Goal: Find specific page/section: Find specific page/section

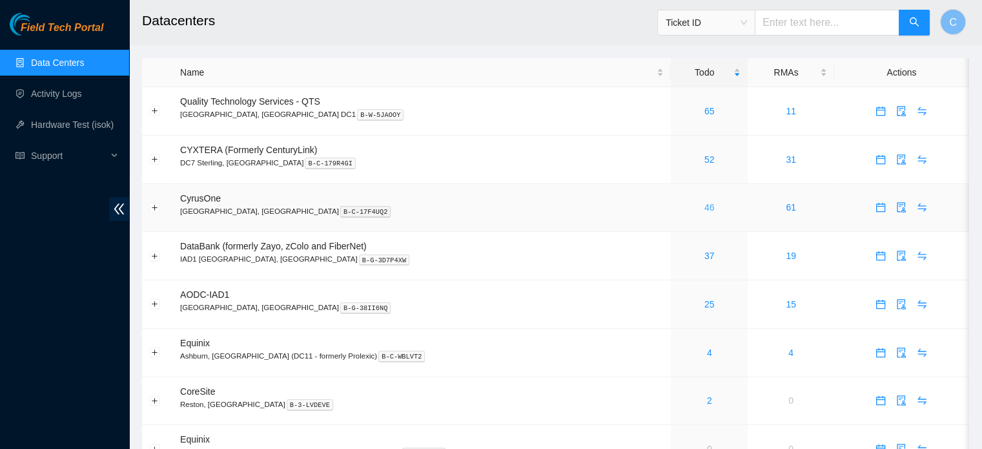
click at [704, 208] on link "46" at bounding box center [709, 207] width 10 height 10
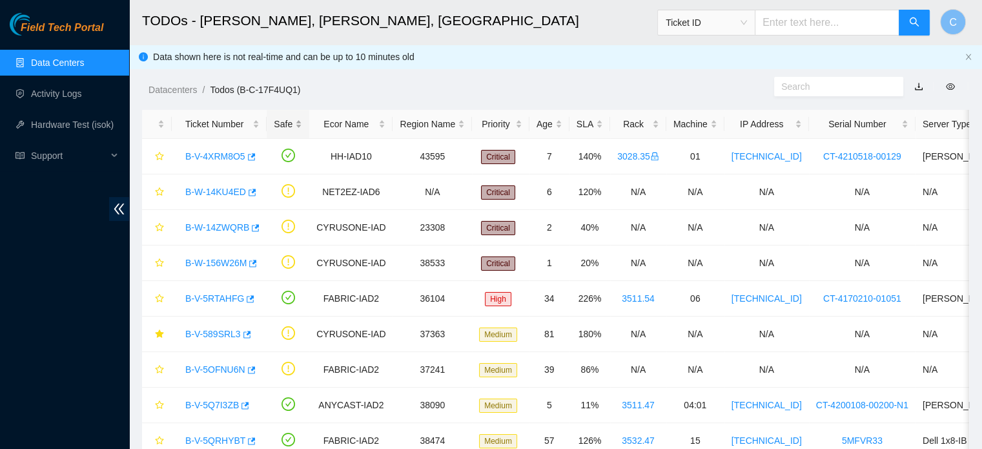
click at [284, 123] on div "Safe" at bounding box center [288, 124] width 28 height 14
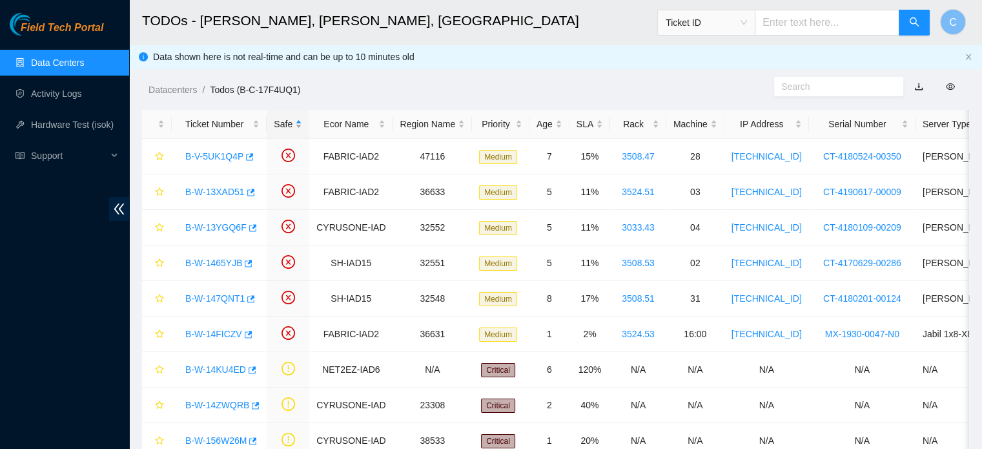
click at [284, 123] on div "Safe" at bounding box center [288, 124] width 28 height 14
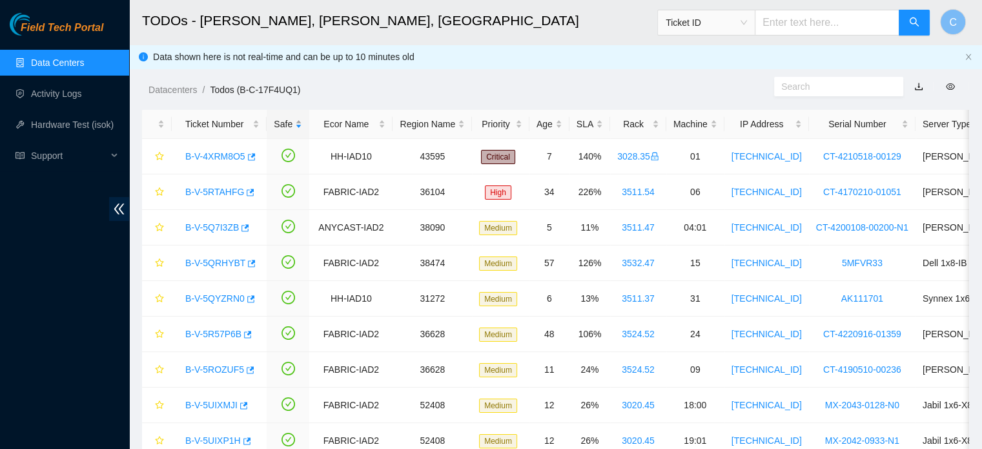
click at [284, 124] on div "Safe" at bounding box center [288, 124] width 28 height 14
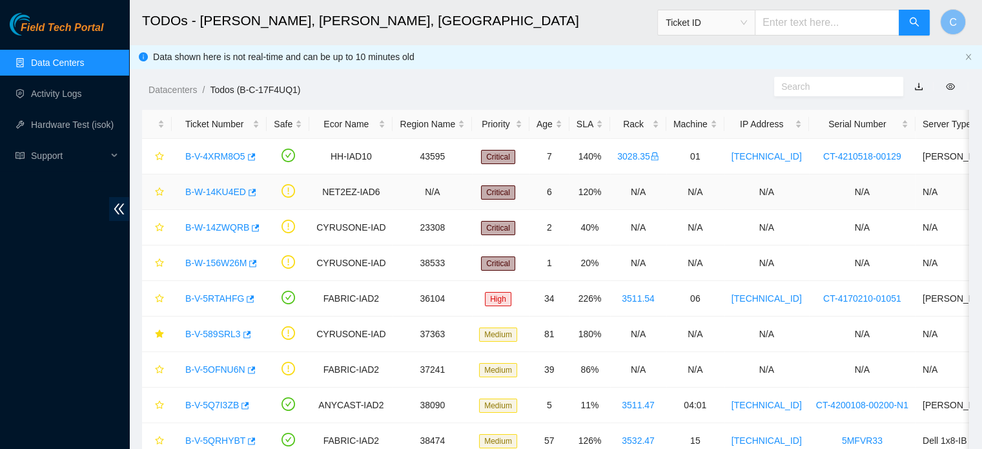
click at [206, 193] on link "B-W-14KU4ED" at bounding box center [215, 192] width 61 height 10
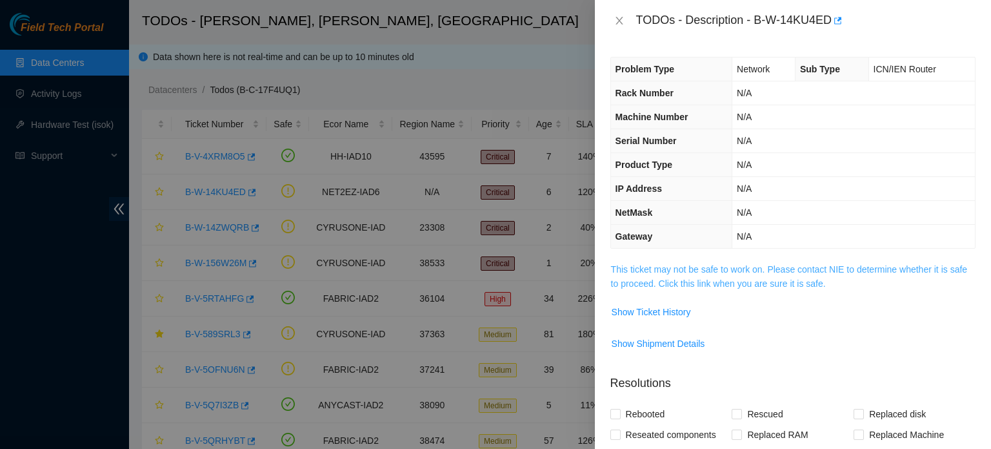
click at [665, 269] on link "This ticket may not be safe to work on. Please contact NIE to determine whether…" at bounding box center [789, 276] width 356 height 25
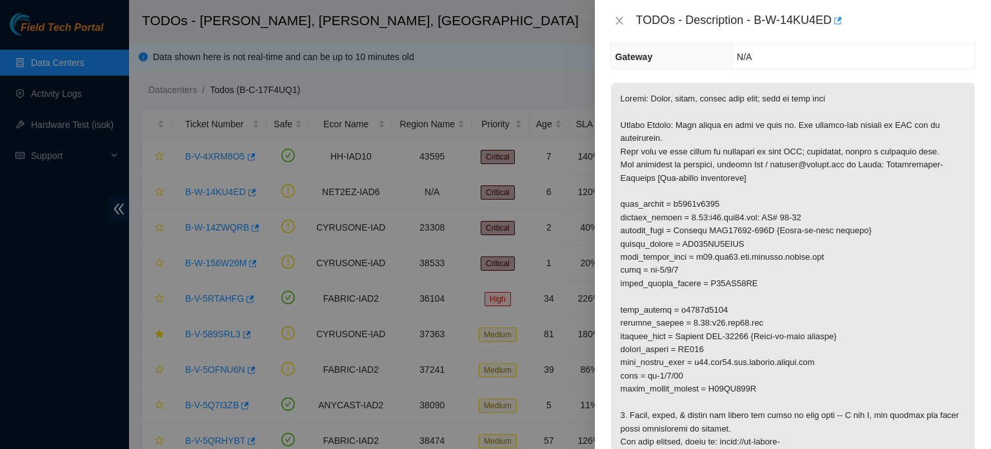
scroll to position [186, 0]
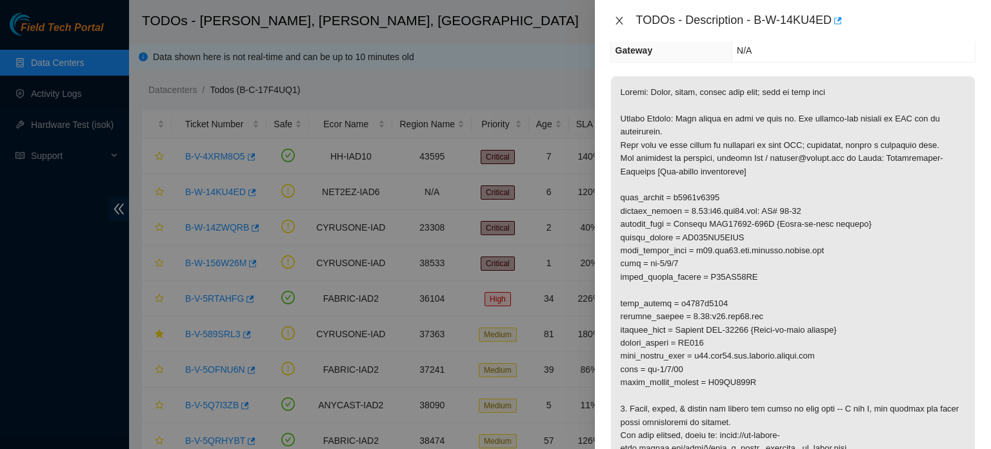
click at [617, 19] on icon "close" at bounding box center [619, 20] width 10 height 10
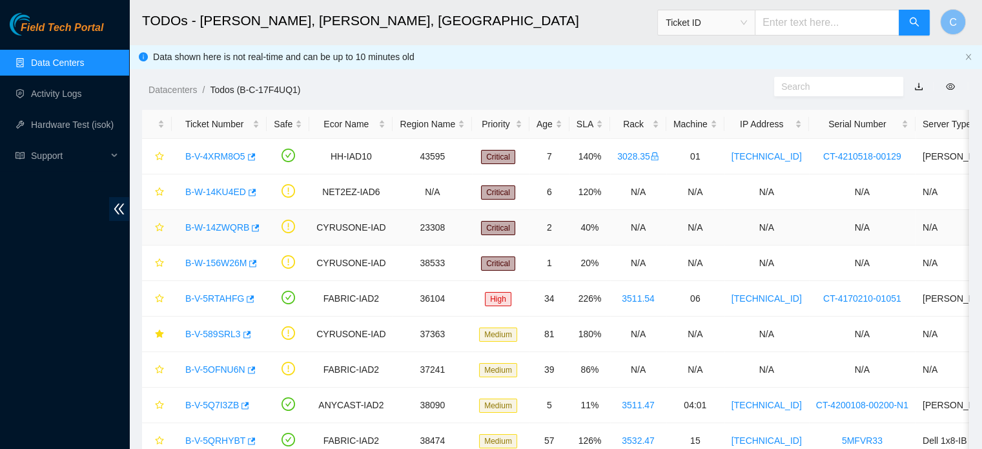
click at [227, 227] on link "B-W-14ZWQRB" at bounding box center [217, 227] width 64 height 10
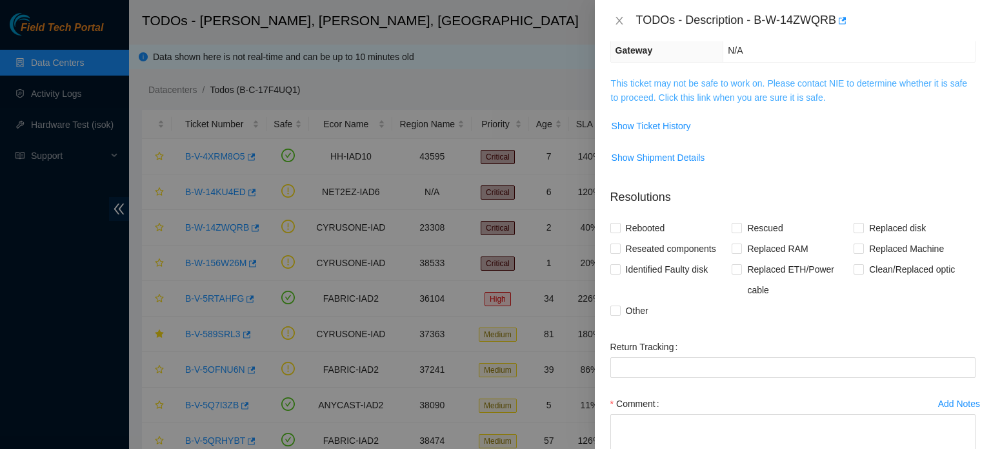
click at [688, 79] on link "This ticket may not be safe to work on. Please contact NIE to determine whether…" at bounding box center [789, 90] width 356 height 25
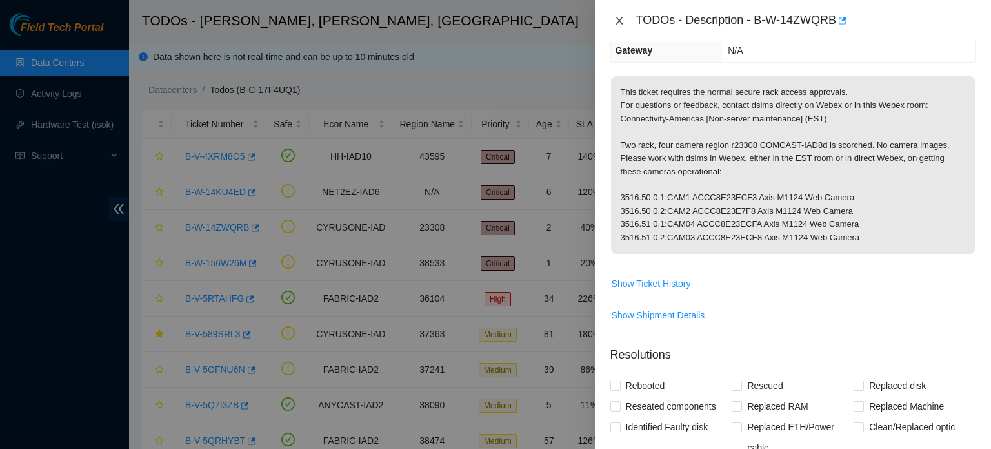
click at [623, 22] on icon "close" at bounding box center [619, 20] width 10 height 10
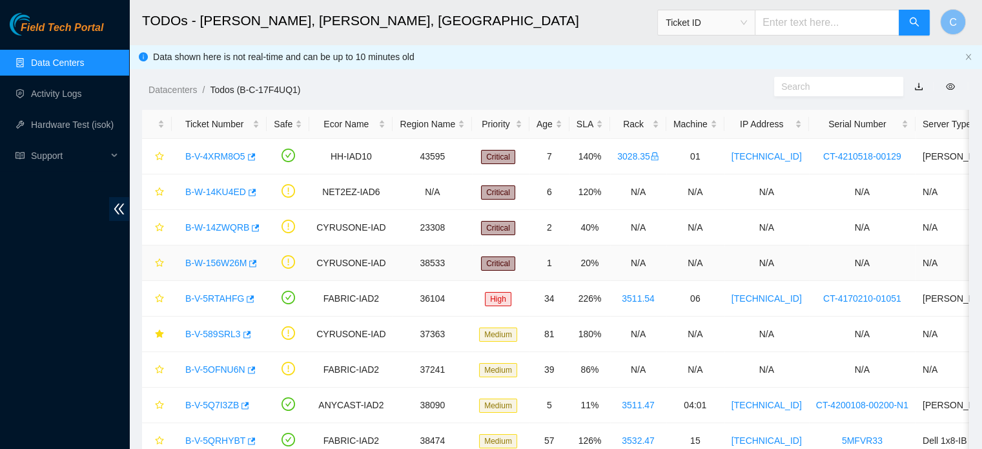
click at [235, 260] on link "B-W-156W26M" at bounding box center [215, 262] width 61 height 10
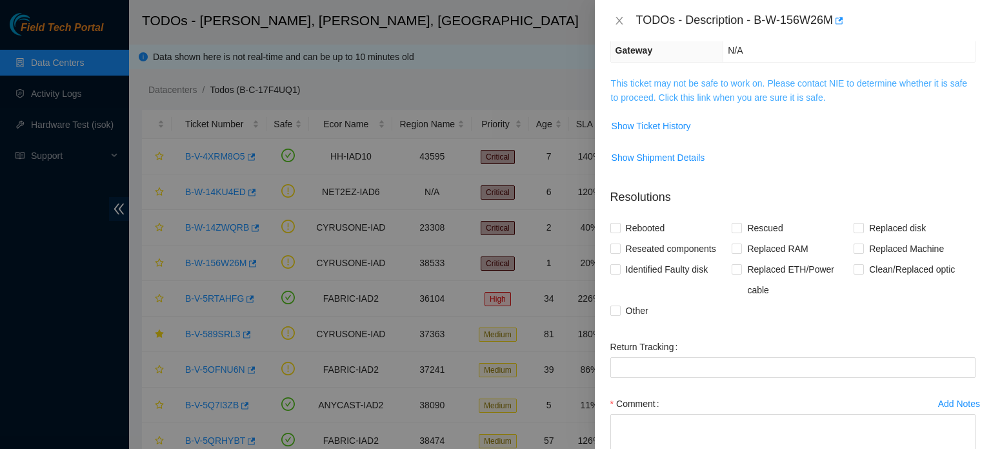
click at [678, 90] on link "This ticket may not be safe to work on. Please contact NIE to determine whether…" at bounding box center [789, 90] width 356 height 25
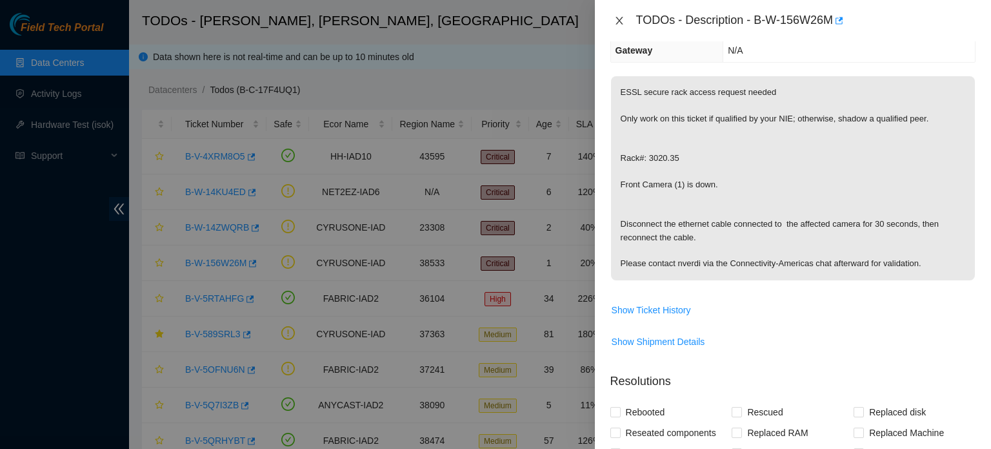
click at [619, 22] on icon "close" at bounding box center [619, 20] width 10 height 10
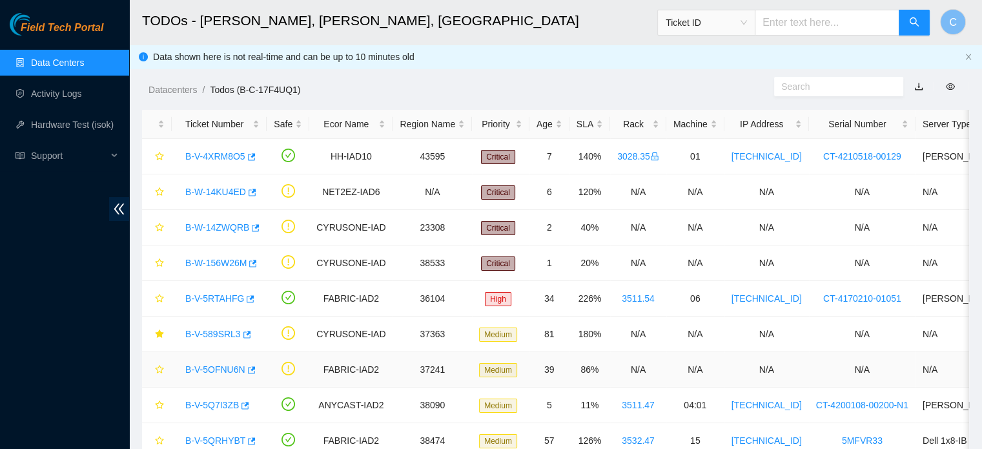
click at [220, 371] on link "B-V-5OFNU6N" at bounding box center [215, 369] width 60 height 10
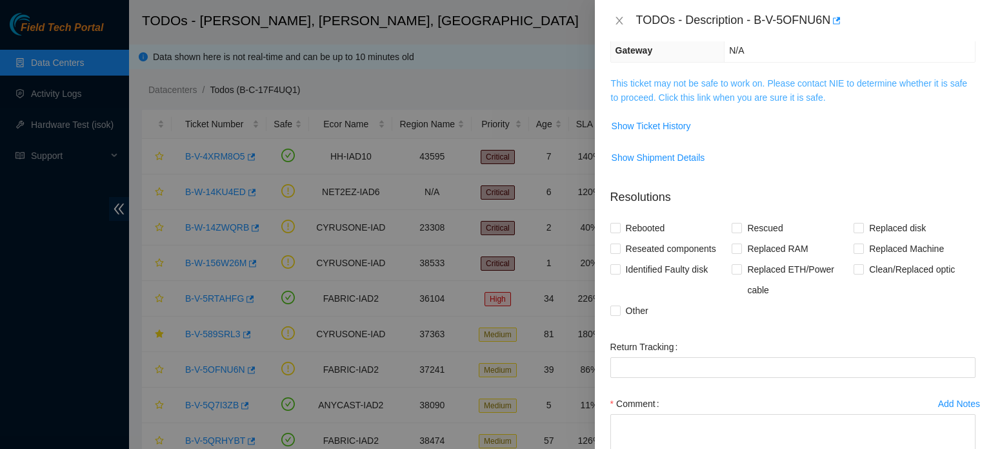
click at [644, 87] on link "This ticket may not be safe to work on. Please contact NIE to determine whether…" at bounding box center [789, 90] width 356 height 25
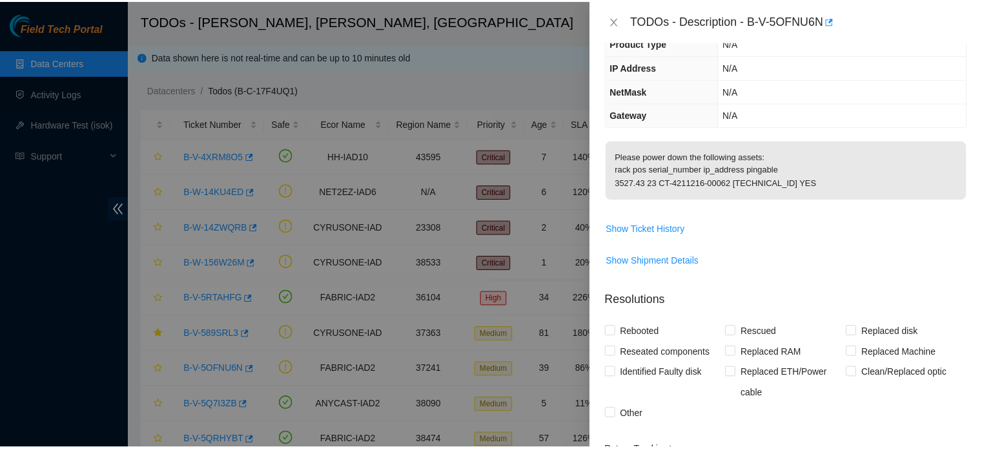
scroll to position [123, 0]
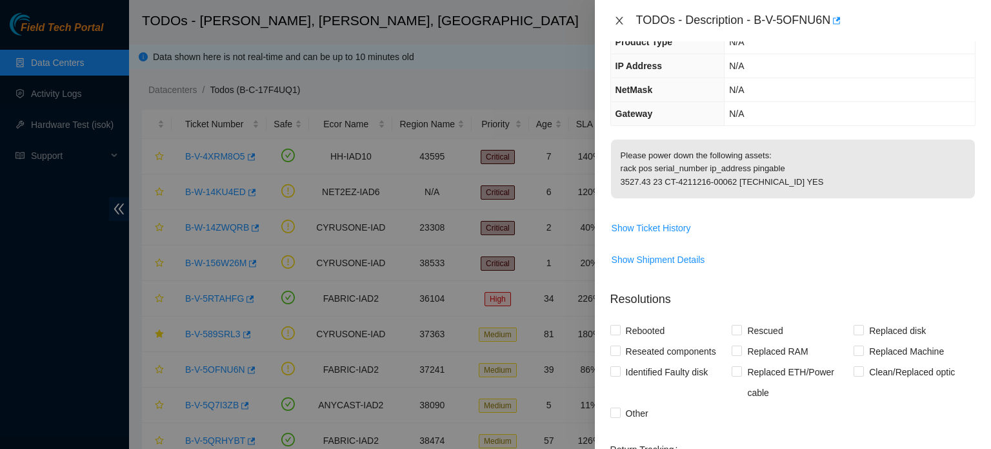
click at [617, 19] on icon "close" at bounding box center [619, 20] width 10 height 10
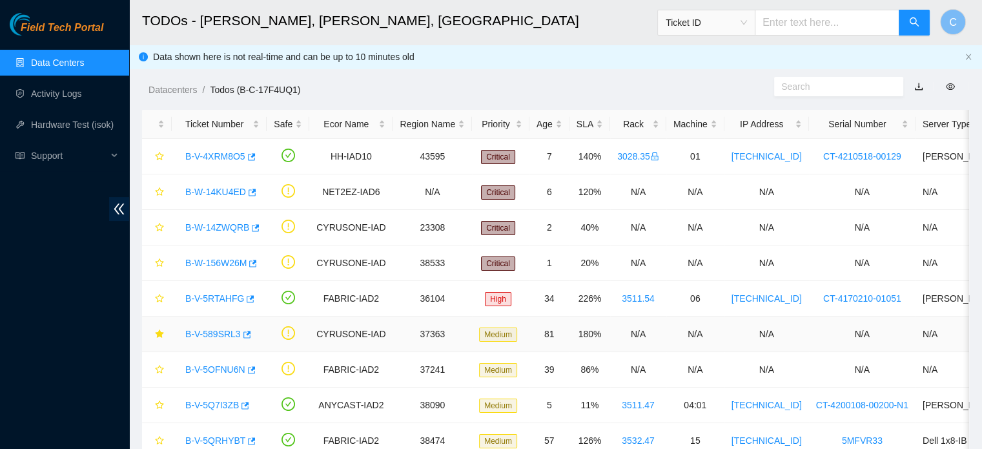
click at [205, 332] on link "B-V-589SRL3" at bounding box center [212, 333] width 55 height 10
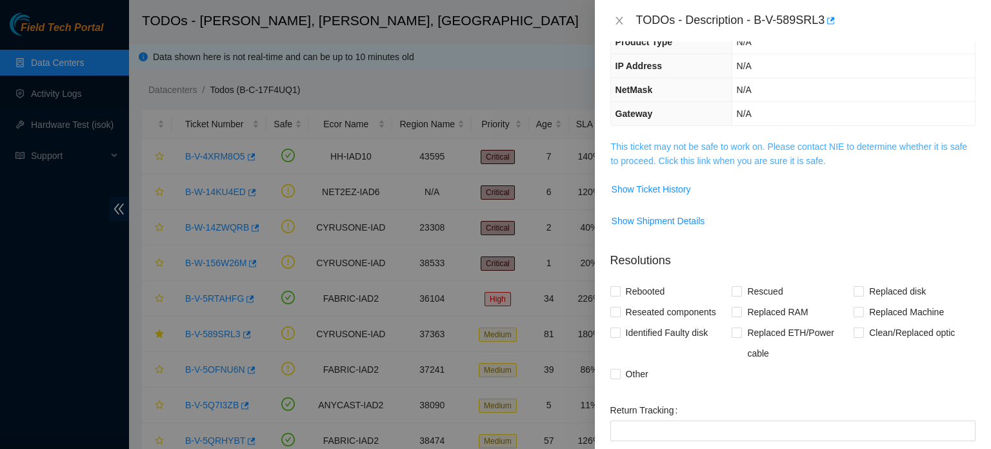
click at [700, 153] on link "This ticket may not be safe to work on. Please contact NIE to determine whether…" at bounding box center [789, 153] width 356 height 25
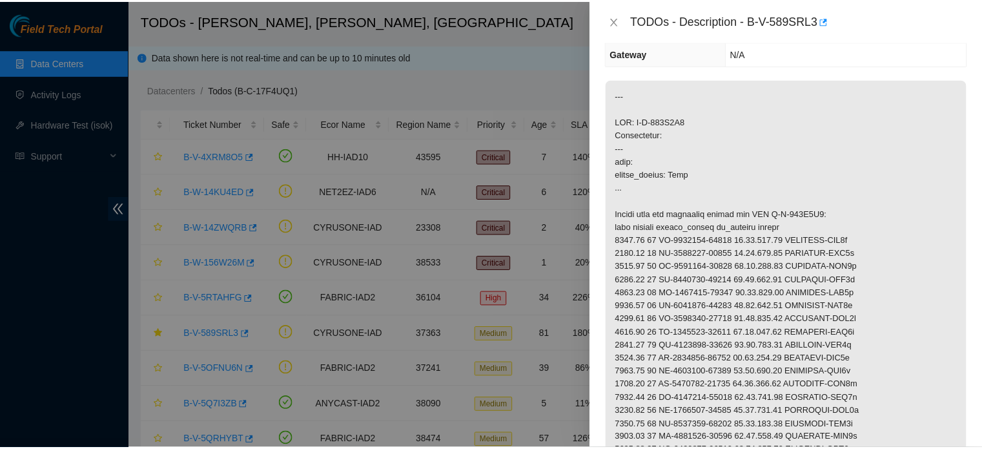
scroll to position [0, 0]
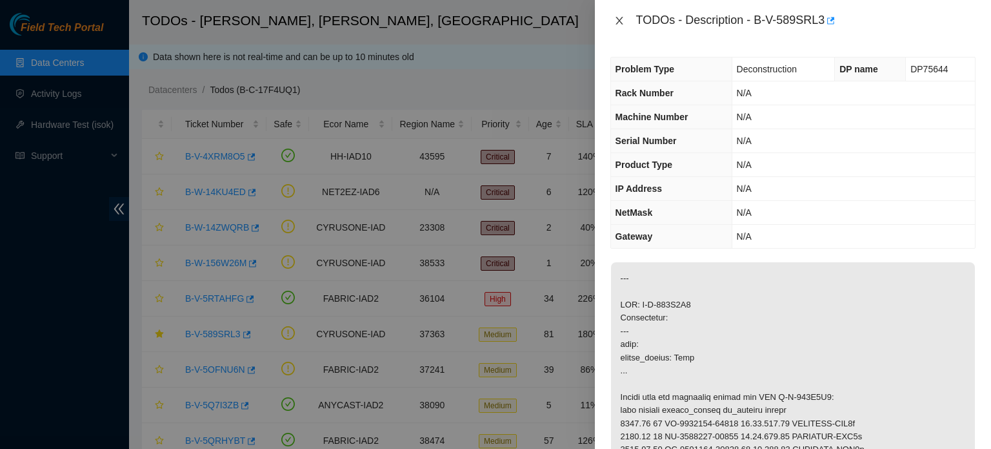
click at [620, 22] on icon "close" at bounding box center [619, 21] width 7 height 8
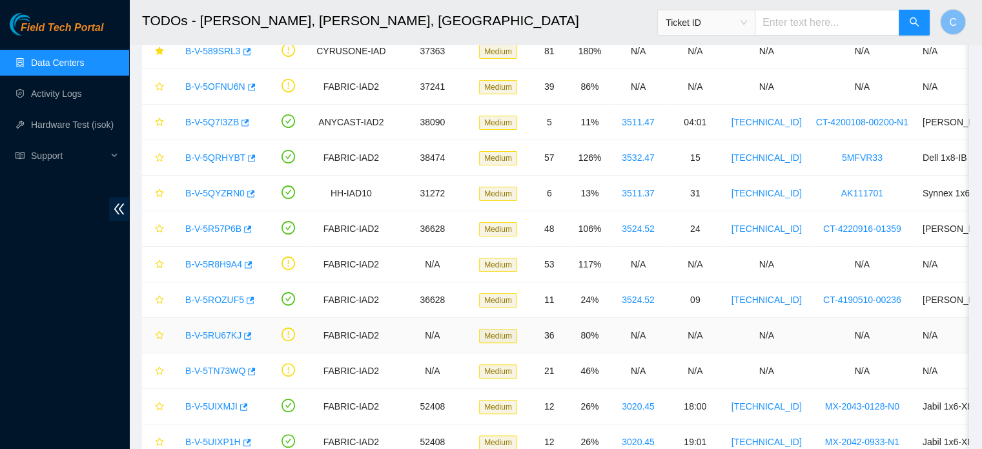
scroll to position [294, 0]
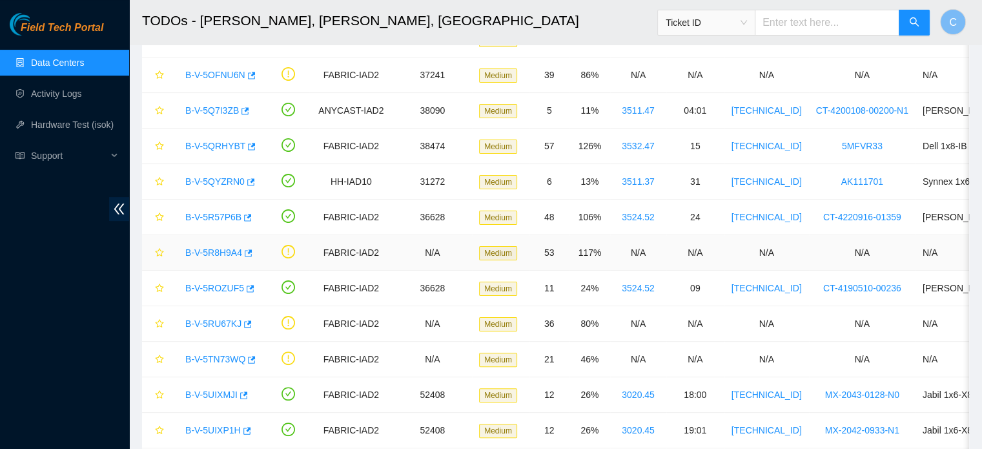
click at [210, 254] on link "B-V-5R8H9A4" at bounding box center [213, 252] width 57 height 10
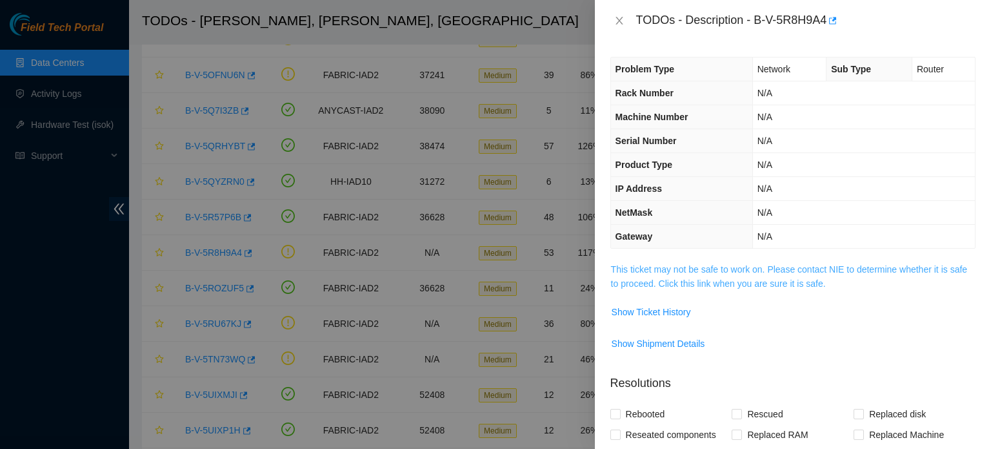
click at [689, 269] on link "This ticket may not be safe to work on. Please contact NIE to determine whether…" at bounding box center [789, 276] width 356 height 25
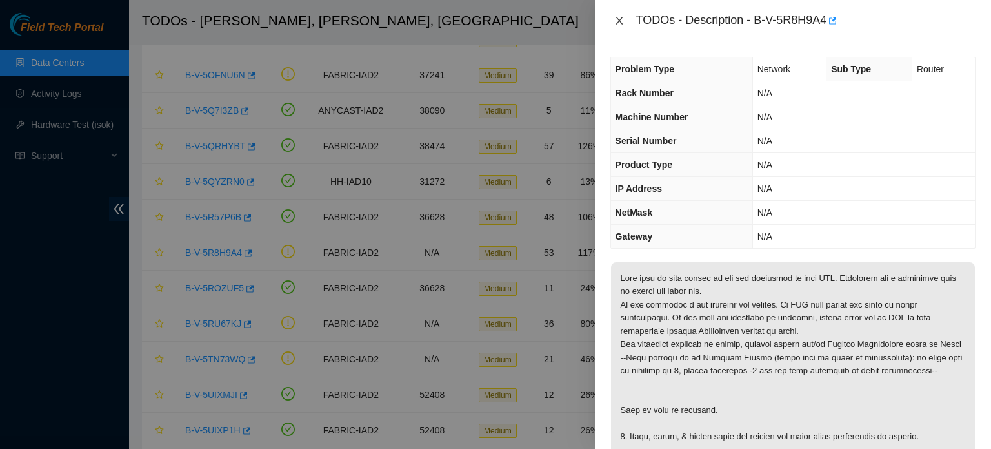
click at [619, 23] on icon "close" at bounding box center [619, 20] width 10 height 10
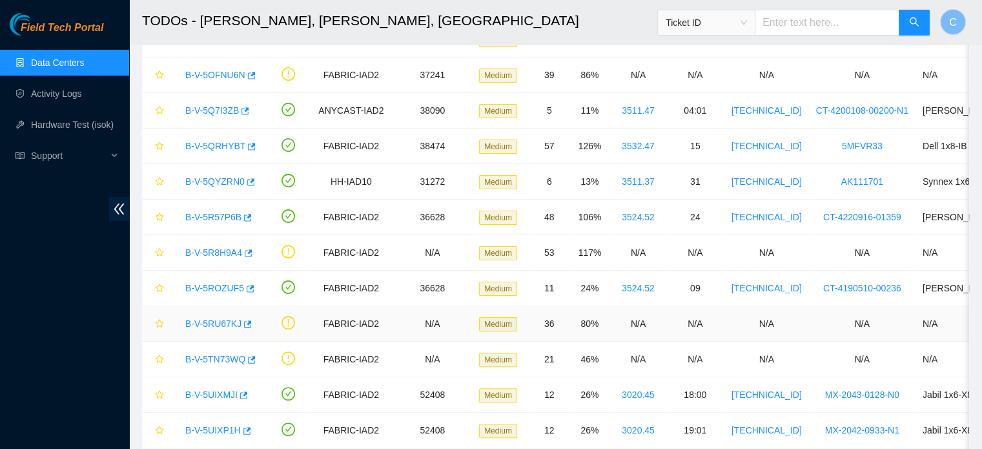
click at [209, 320] on link "B-V-5RU67KJ" at bounding box center [213, 323] width 56 height 10
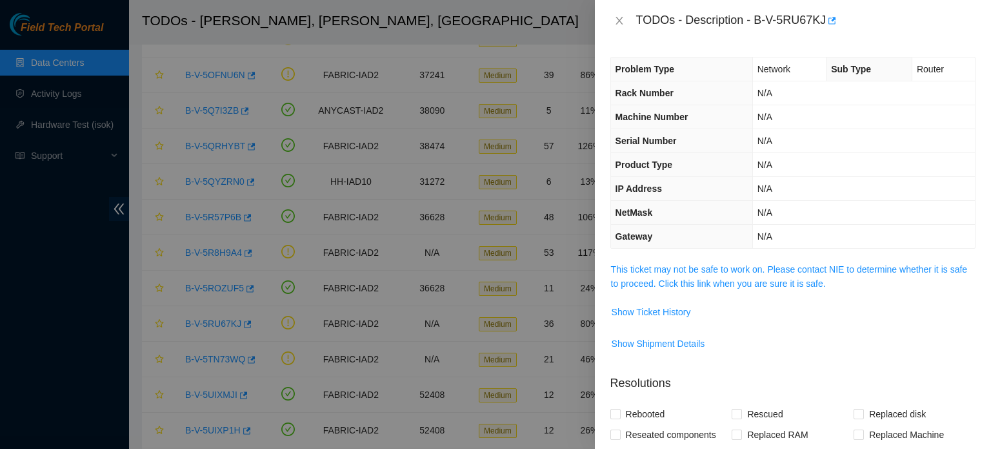
click at [666, 276] on span "This ticket may not be safe to work on. Please contact NIE to determine whether…" at bounding box center [793, 276] width 364 height 28
click at [659, 270] on link "This ticket may not be safe to work on. Please contact NIE to determine whether…" at bounding box center [789, 276] width 356 height 25
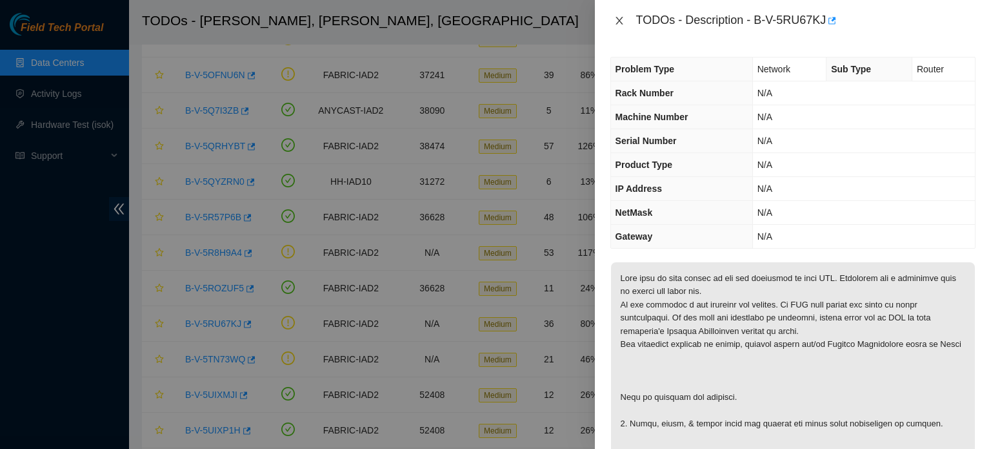
click at [620, 21] on icon "close" at bounding box center [619, 20] width 10 height 10
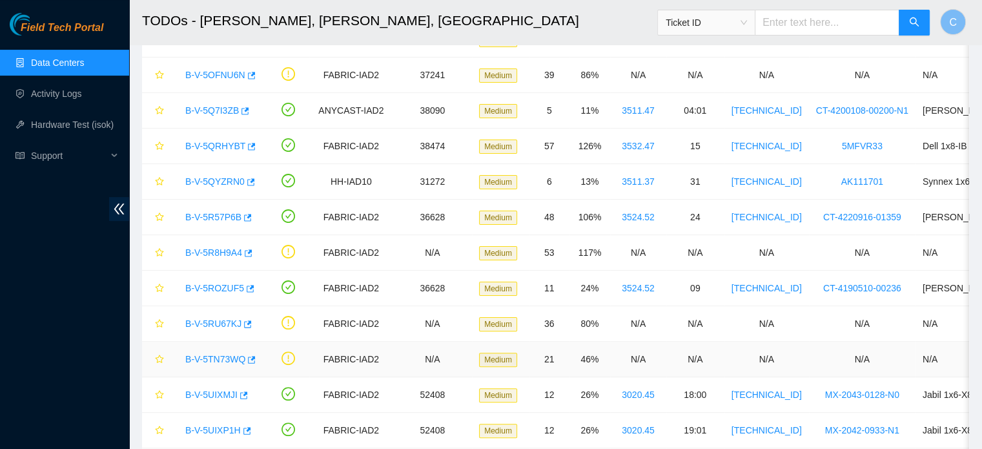
click at [225, 361] on link "B-V-5TN73WQ" at bounding box center [215, 359] width 60 height 10
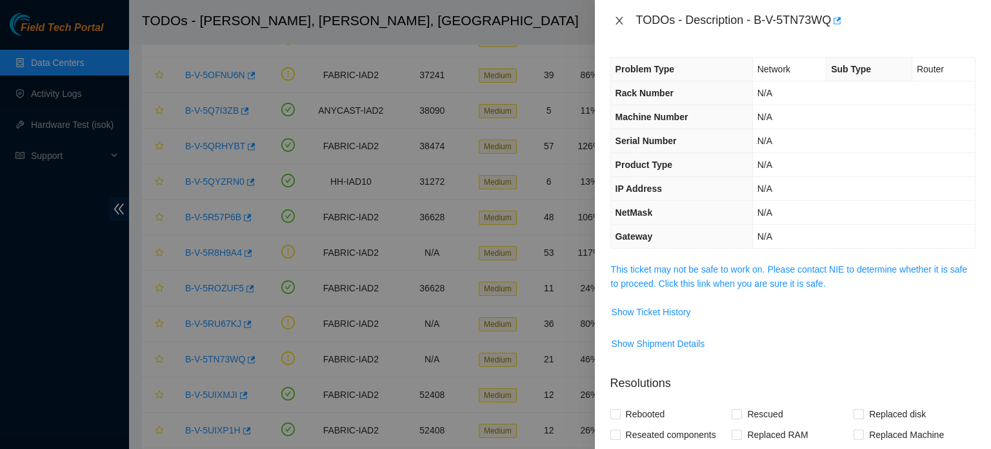
click at [621, 21] on icon "close" at bounding box center [619, 20] width 10 height 10
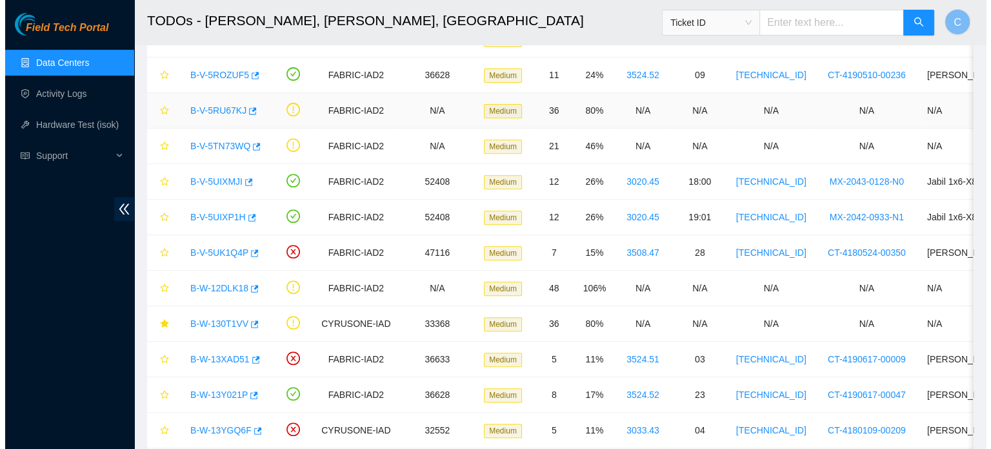
scroll to position [514, 0]
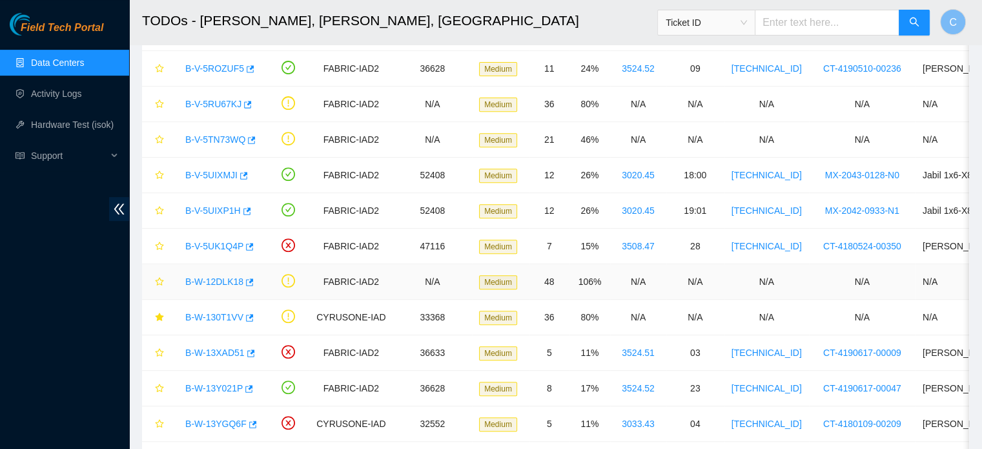
click at [219, 277] on link "B-W-12DLK18" at bounding box center [214, 281] width 58 height 10
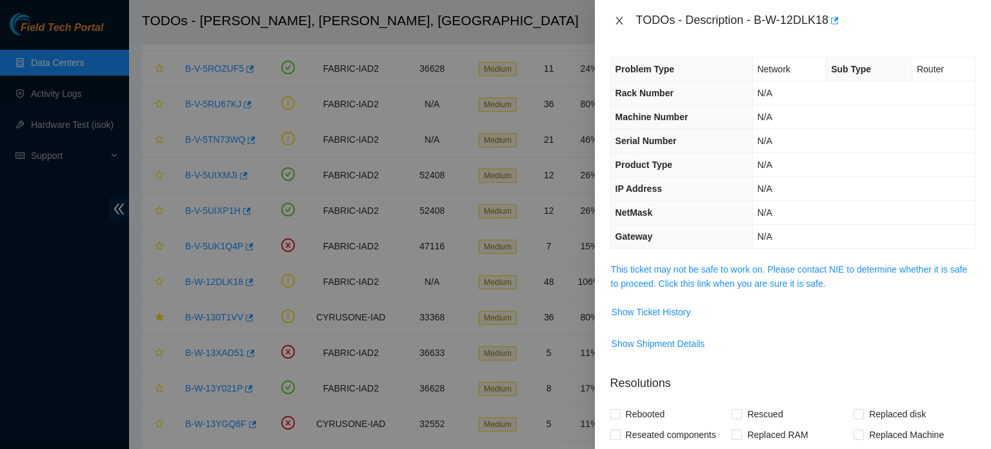
click at [618, 21] on icon "close" at bounding box center [619, 20] width 10 height 10
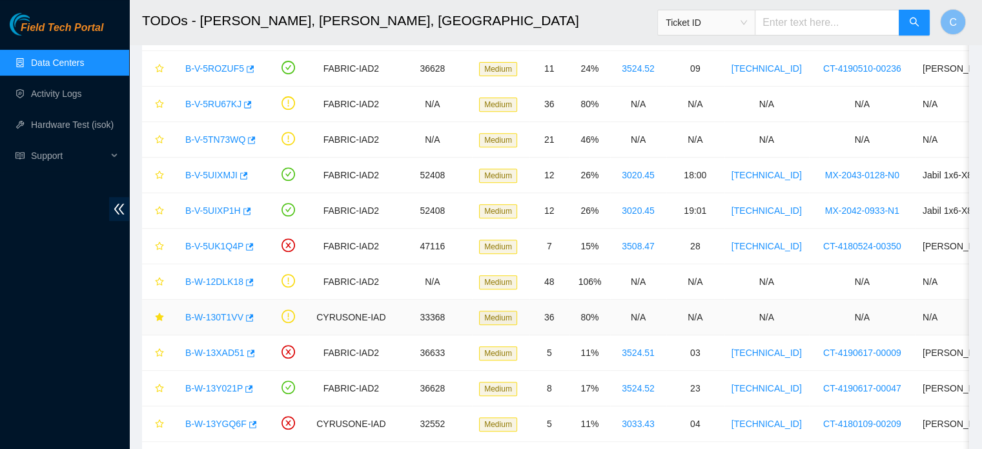
click at [216, 315] on link "B-W-130T1VV" at bounding box center [214, 317] width 58 height 10
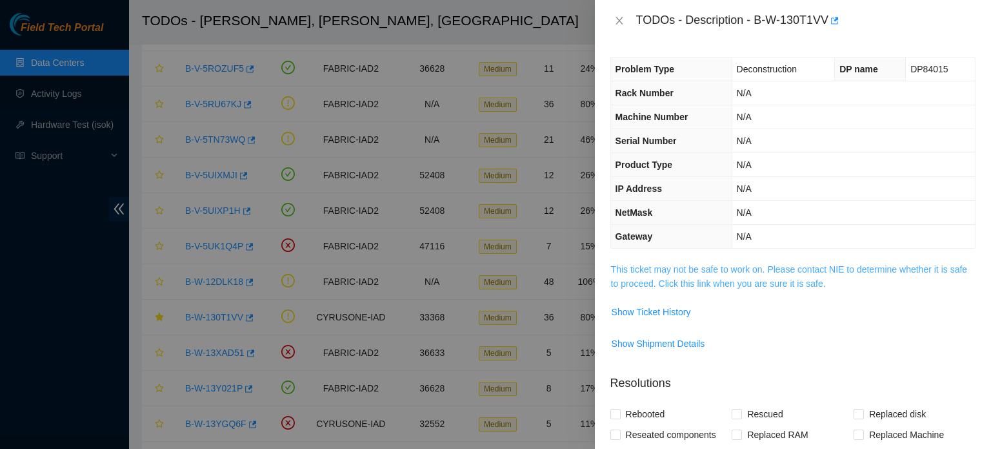
click at [676, 272] on link "This ticket may not be safe to work on. Please contact NIE to determine whether…" at bounding box center [789, 276] width 356 height 25
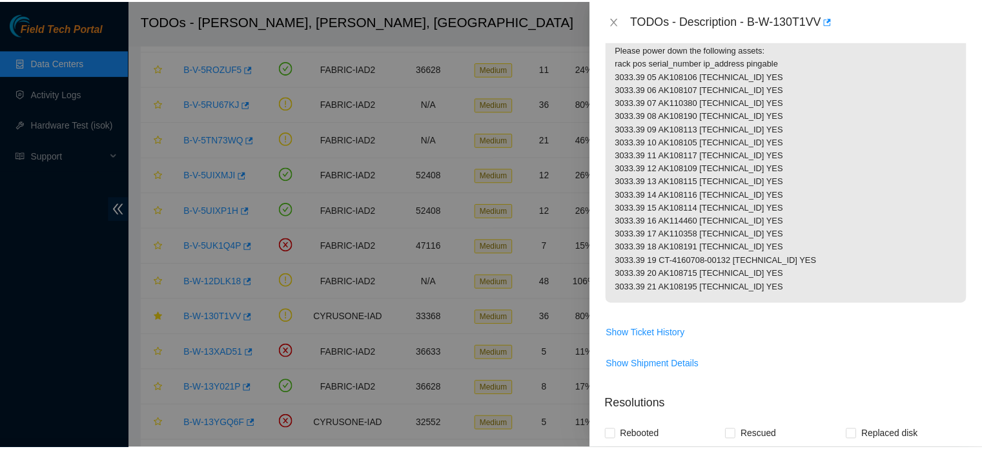
scroll to position [232, 0]
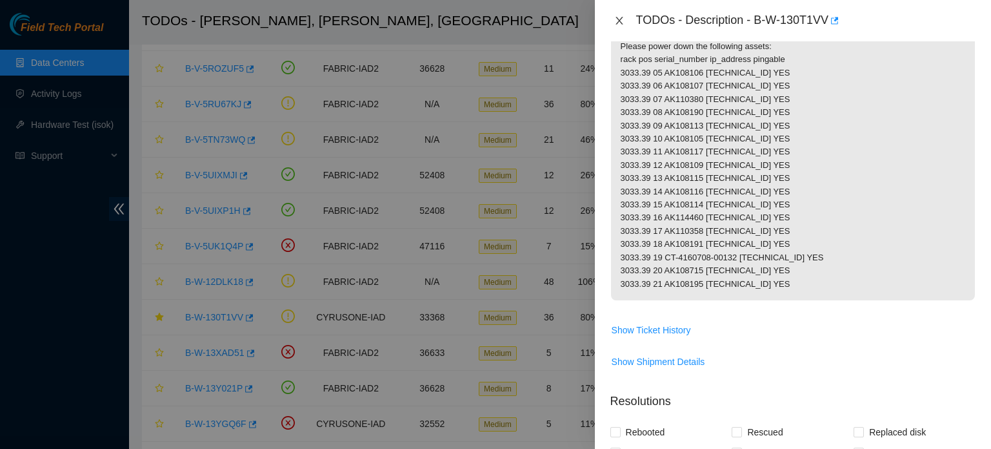
click at [617, 22] on icon "close" at bounding box center [619, 20] width 10 height 10
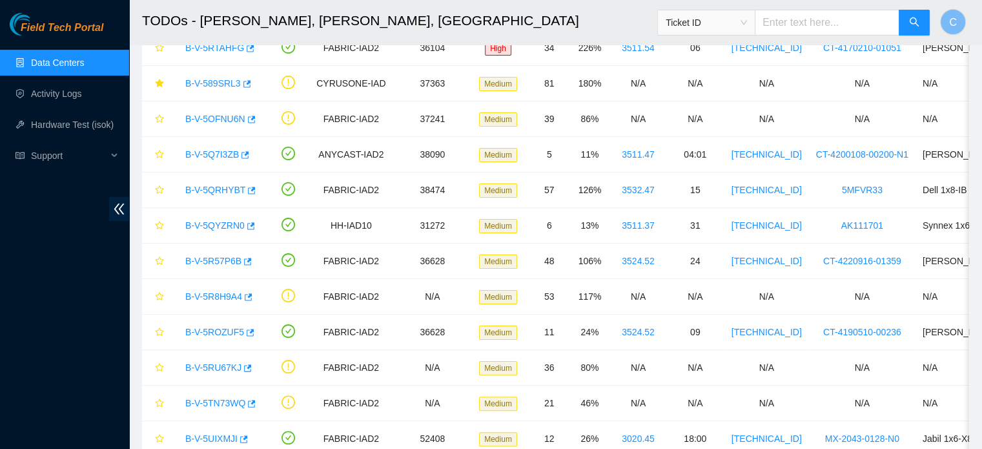
scroll to position [0, 0]
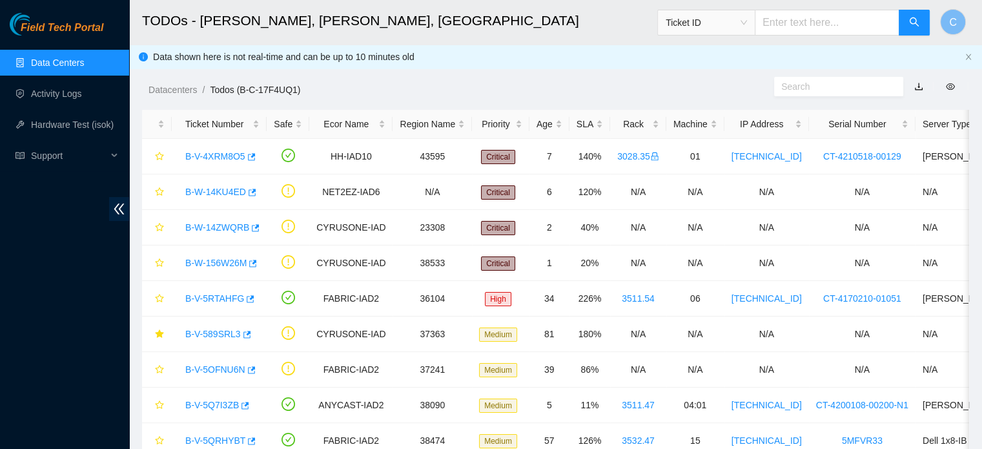
click at [84, 64] on link "Data Centers" at bounding box center [57, 62] width 53 height 10
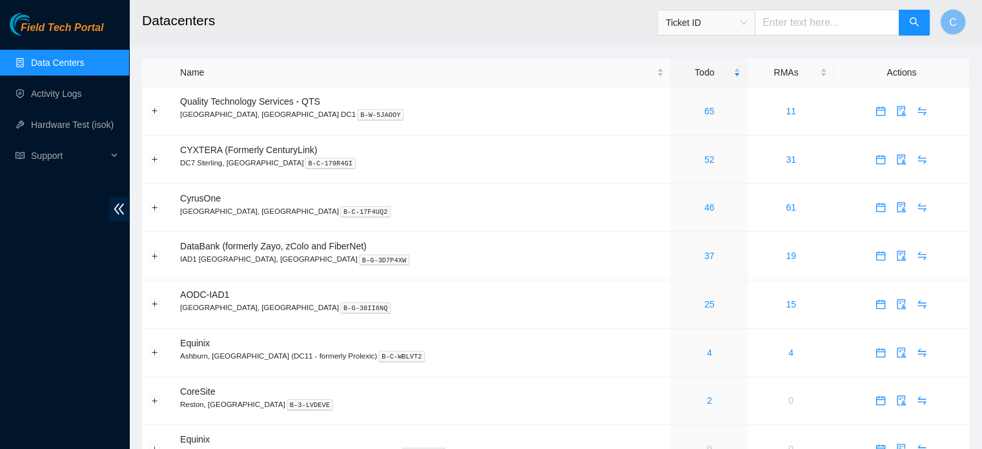
click at [794, 24] on input "text" at bounding box center [826, 23] width 145 height 26
paste input "B-W-14KU4ED"
type input "B-W-14KU4ED"
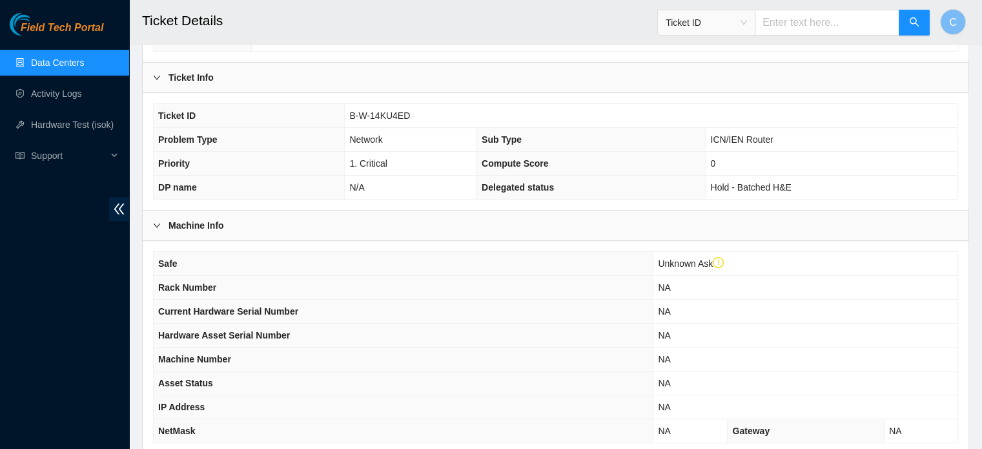
scroll to position [390, 0]
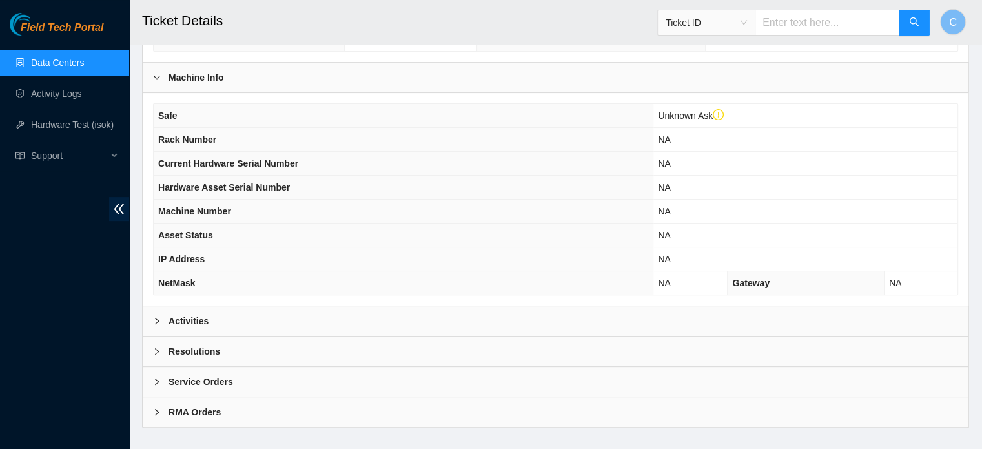
click at [196, 314] on b "Activities" at bounding box center [188, 321] width 40 height 14
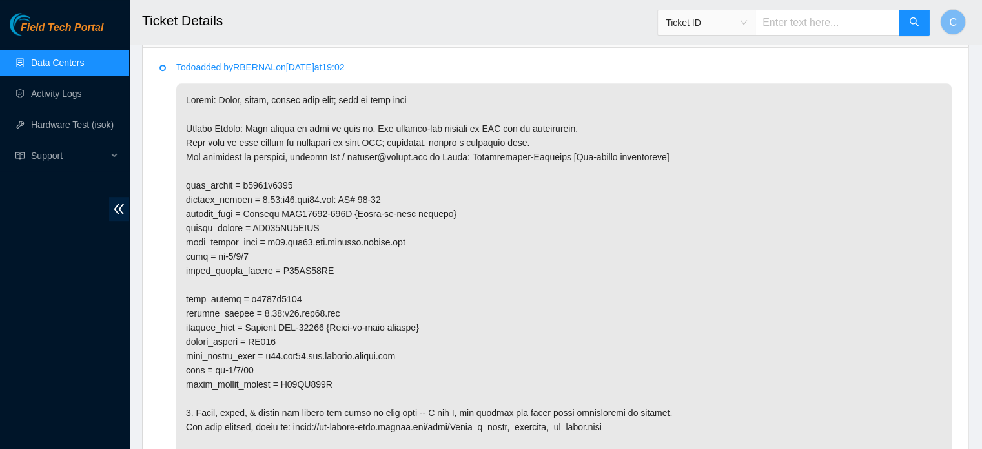
scroll to position [680, 0]
click at [282, 208] on p at bounding box center [563, 305] width 775 height 445
copy p "JN126DB9CAJD"
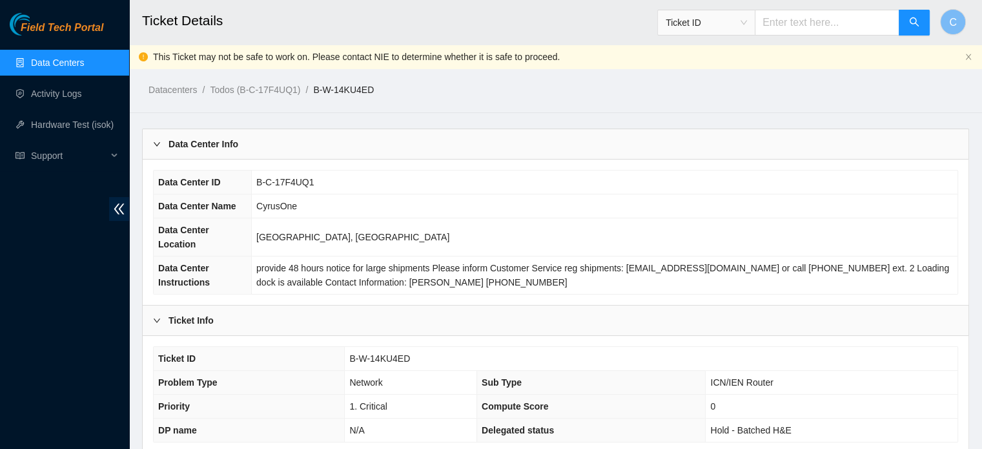
scroll to position [0, 0]
click at [740, 25] on span "Ticket ID" at bounding box center [705, 22] width 81 height 19
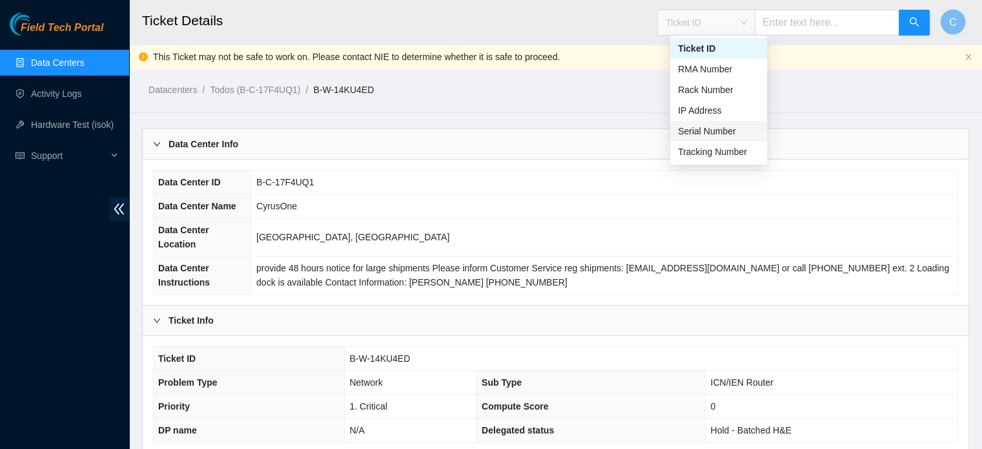
click at [717, 131] on div "Serial Number" at bounding box center [718, 131] width 81 height 14
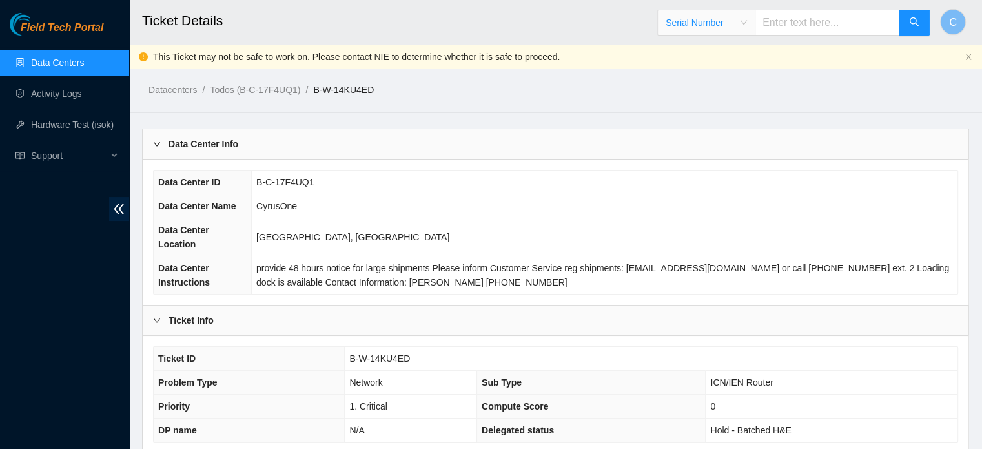
click at [810, 38] on div "Serial Number Serial Number" at bounding box center [793, 22] width 273 height 41
click at [802, 26] on input "text" at bounding box center [826, 23] width 145 height 26
paste input "JN126DB9CAJD"
type input "JN126DB9CAJD"
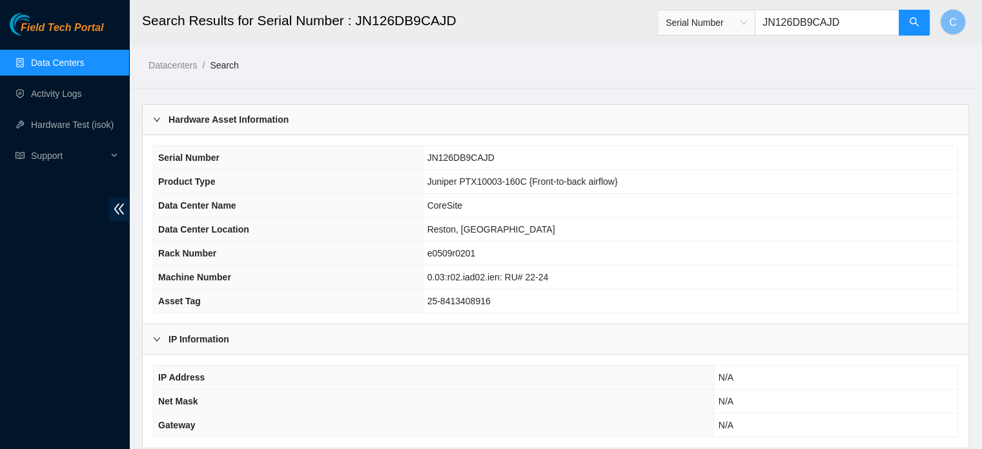
click at [84, 68] on link "Data Centers" at bounding box center [57, 62] width 53 height 10
